Goal: Navigation & Orientation: Find specific page/section

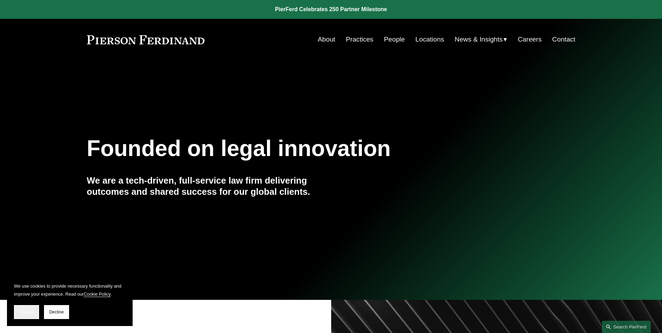
click at [29, 317] on button "Accept" at bounding box center [26, 312] width 25 height 14
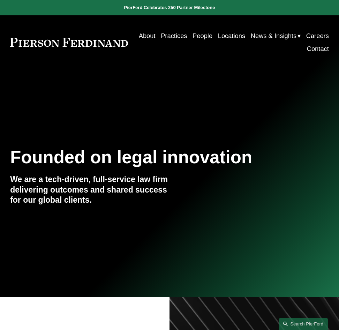
click at [37, 39] on link at bounding box center [69, 42] width 118 height 9
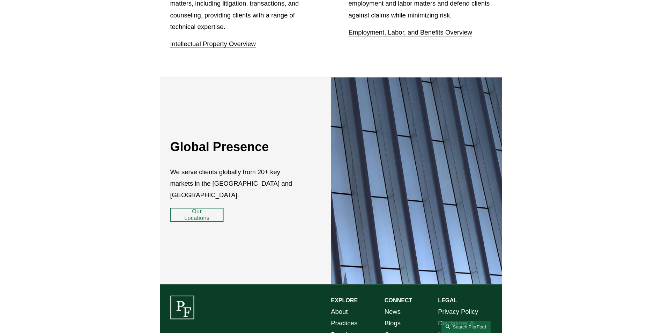
scroll to position [1030, 0]
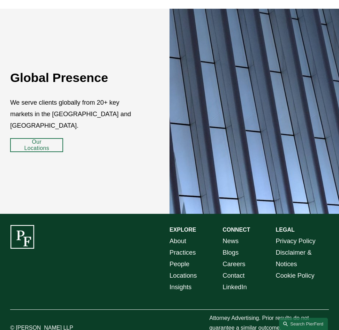
click at [20, 323] on p "© [PERSON_NAME] LLP" at bounding box center [43, 328] width 66 height 10
copy p "Pierson"
click at [91, 310] on div "EXPLORE CONNECT About Practices People Locations Insights News Blogs Careers Co…" at bounding box center [169, 279] width 339 height 108
drag, startPoint x: 75, startPoint y: 311, endPoint x: 16, endPoint y: 316, distance: 59.5
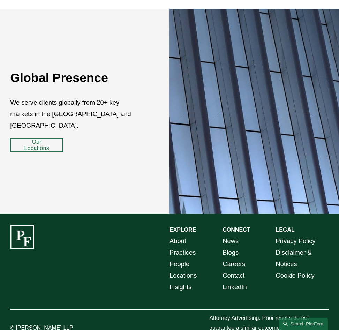
click at [16, 323] on p "© [PERSON_NAME] LLP" at bounding box center [43, 328] width 66 height 10
copy p "[PERSON_NAME] LLP"
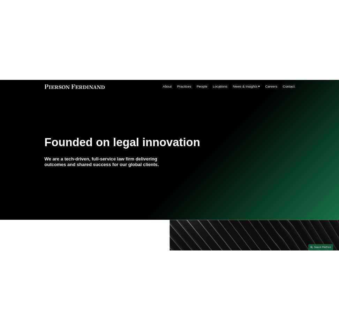
scroll to position [0, 0]
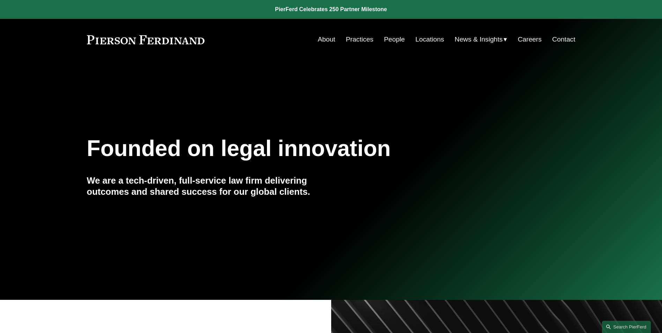
click at [339, 44] on link "Locations" at bounding box center [429, 39] width 29 height 13
click at [339, 39] on link "Locations" at bounding box center [429, 39] width 29 height 13
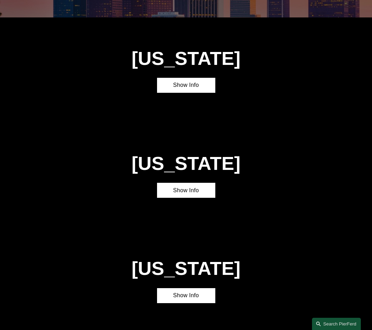
scroll to position [81, 0]
